Goal: Information Seeking & Learning: Find contact information

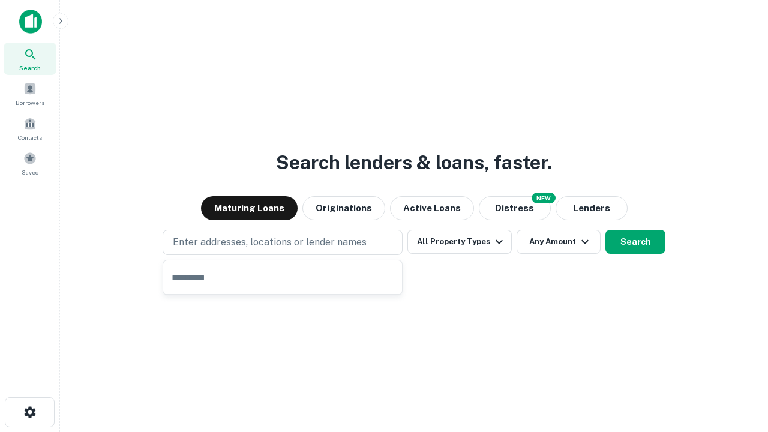
type input "**********"
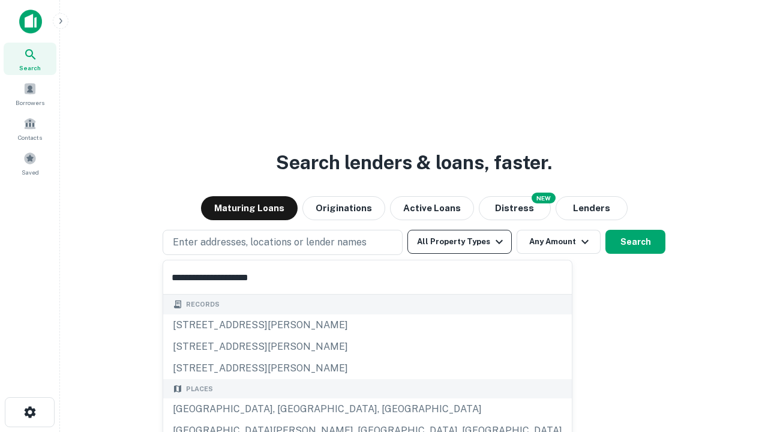
click at [287, 409] on div "Santa Monica, CA, USA" at bounding box center [367, 409] width 409 height 22
click at [460, 242] on button "All Property Types" at bounding box center [459, 242] width 104 height 24
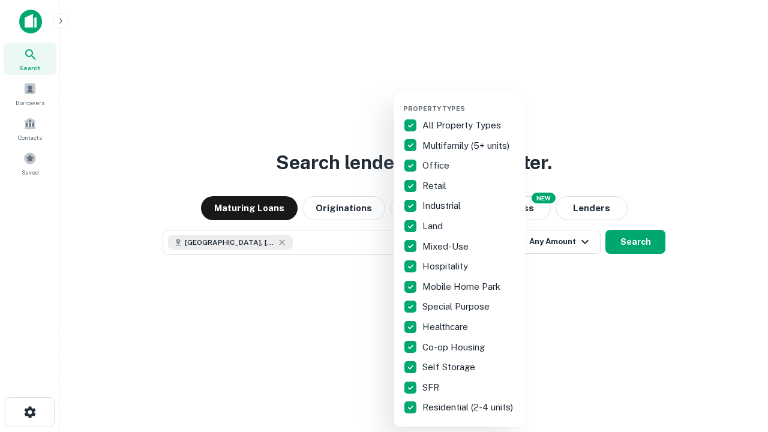
click at [469, 101] on button "button" at bounding box center [469, 101] width 132 height 1
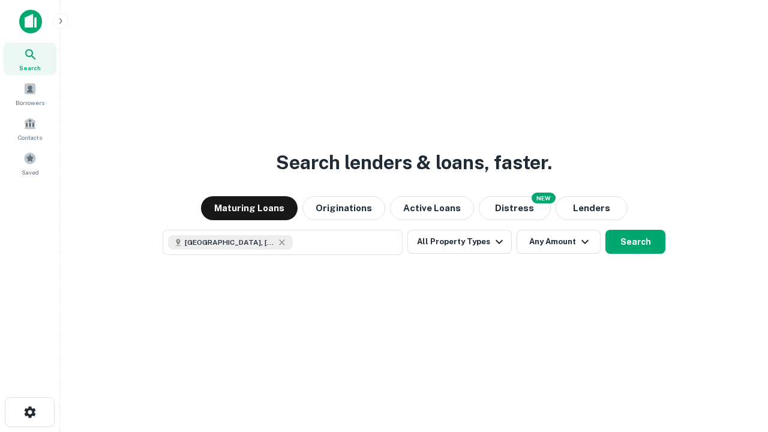
scroll to position [19, 0]
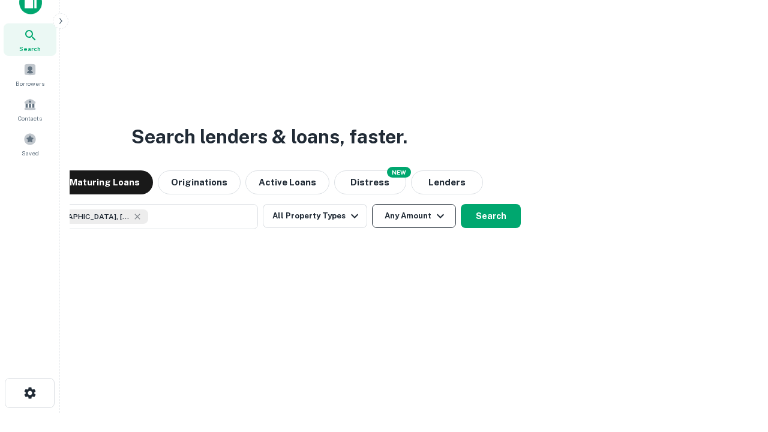
click at [372, 204] on button "Any Amount" at bounding box center [414, 216] width 84 height 24
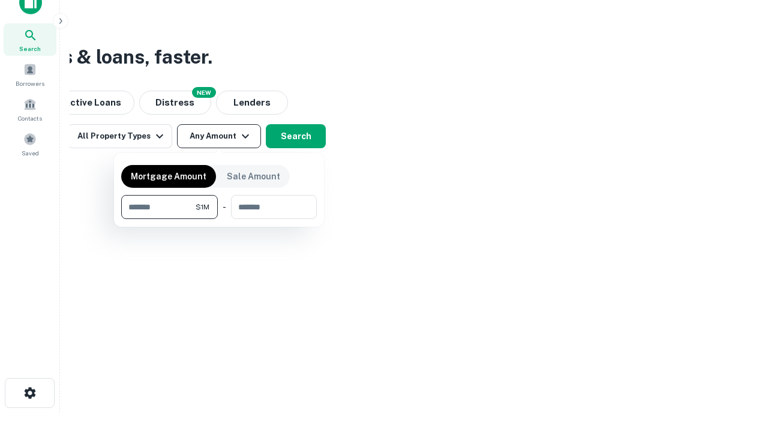
type input "*******"
click at [219, 219] on button "button" at bounding box center [219, 219] width 196 height 1
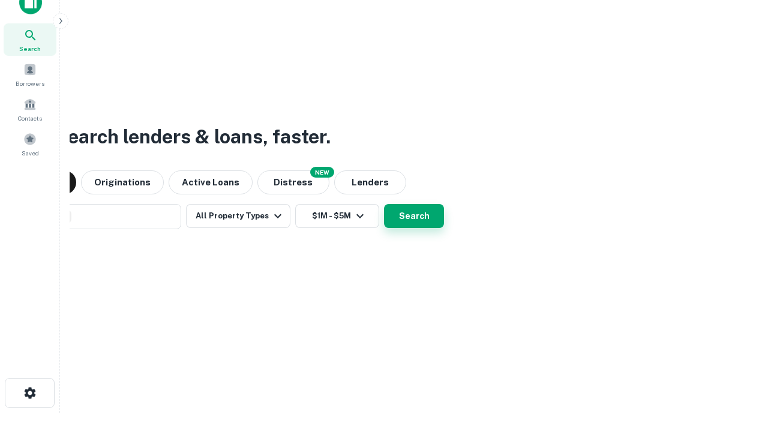
click at [384, 204] on button "Search" at bounding box center [414, 216] width 60 height 24
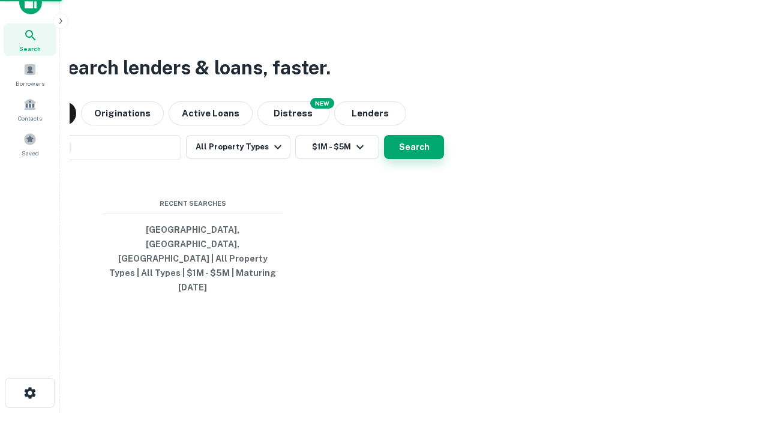
scroll to position [32, 340]
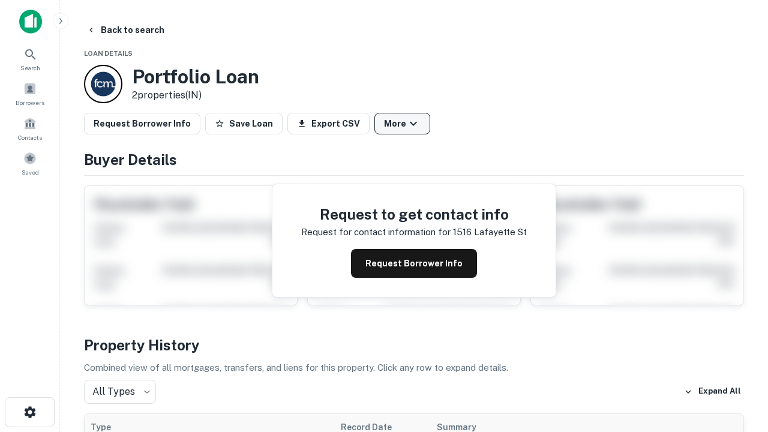
click at [402, 124] on button "More" at bounding box center [402, 124] width 56 height 22
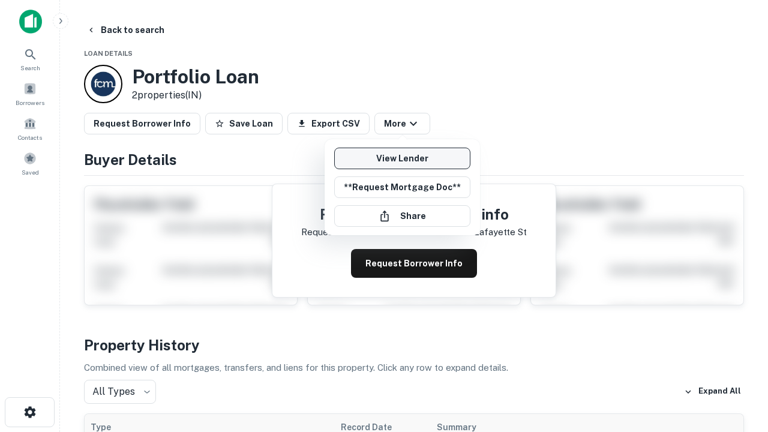
click at [402, 158] on link "View Lender" at bounding box center [402, 159] width 136 height 22
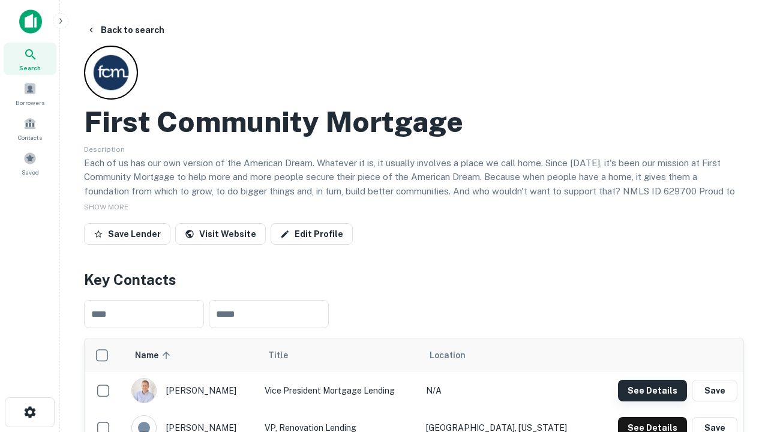
click at [652, 390] on button "See Details" at bounding box center [652, 391] width 69 height 22
click at [29, 412] on icon "button" at bounding box center [30, 412] width 14 height 14
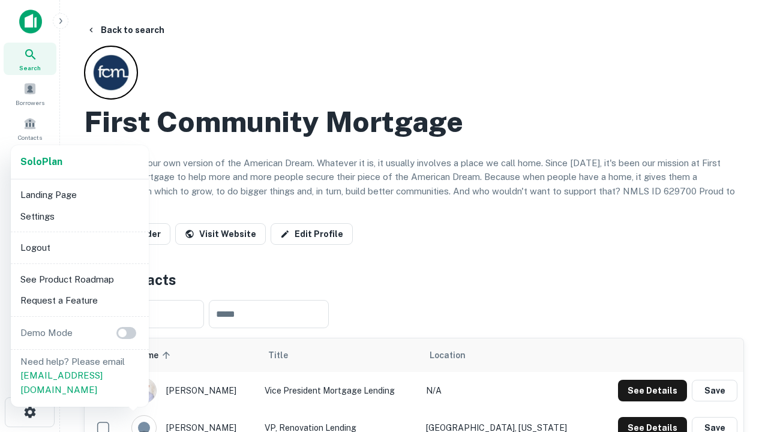
click at [79, 247] on li "Logout" at bounding box center [80, 248] width 128 height 22
